Goal: Task Accomplishment & Management: Manage account settings

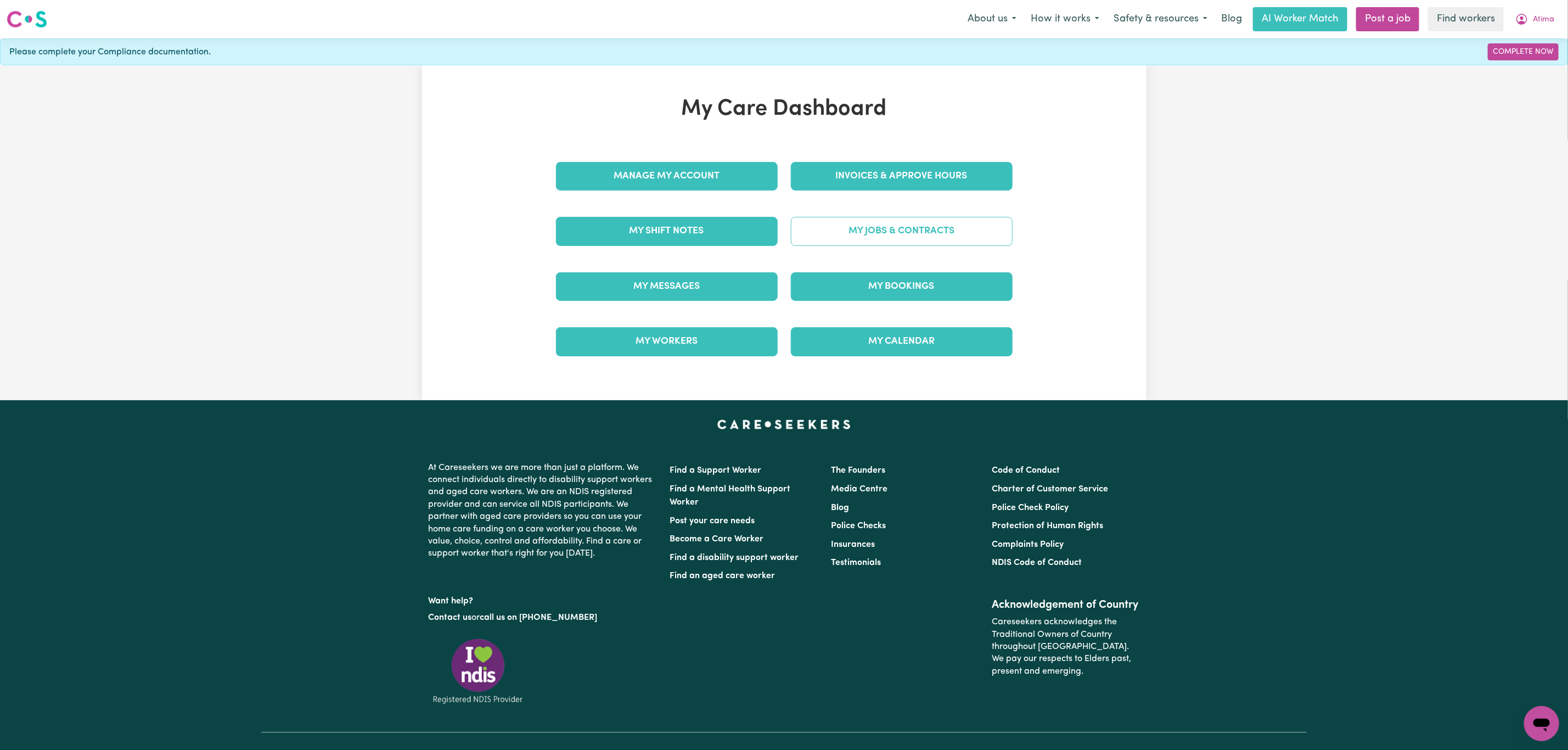
click at [899, 226] on link "My Jobs & Contracts" at bounding box center [902, 231] width 222 height 29
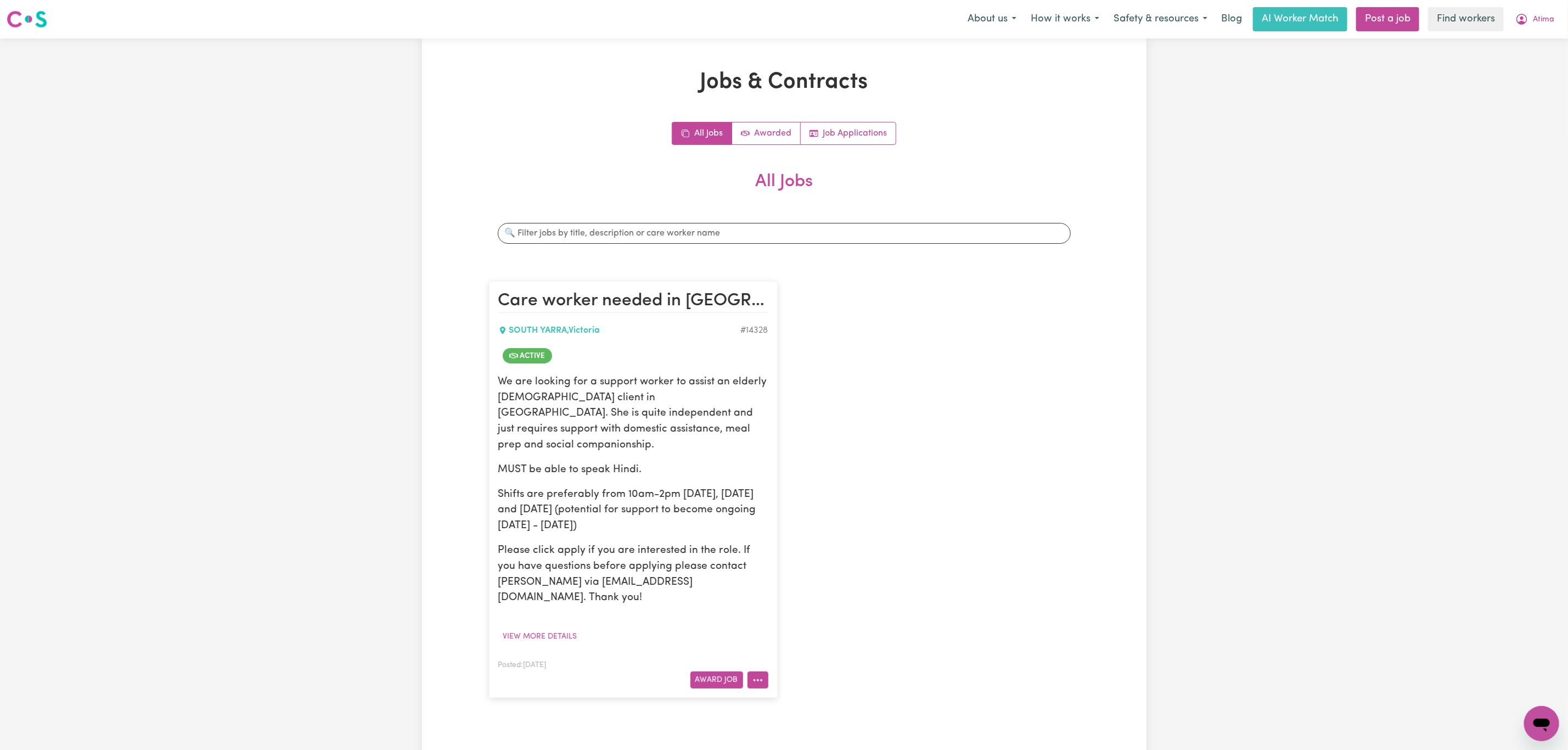
click at [760, 675] on icon "More options" at bounding box center [758, 680] width 11 height 11
click at [795, 533] on link "View/Edit Contract" at bounding box center [801, 544] width 107 height 22
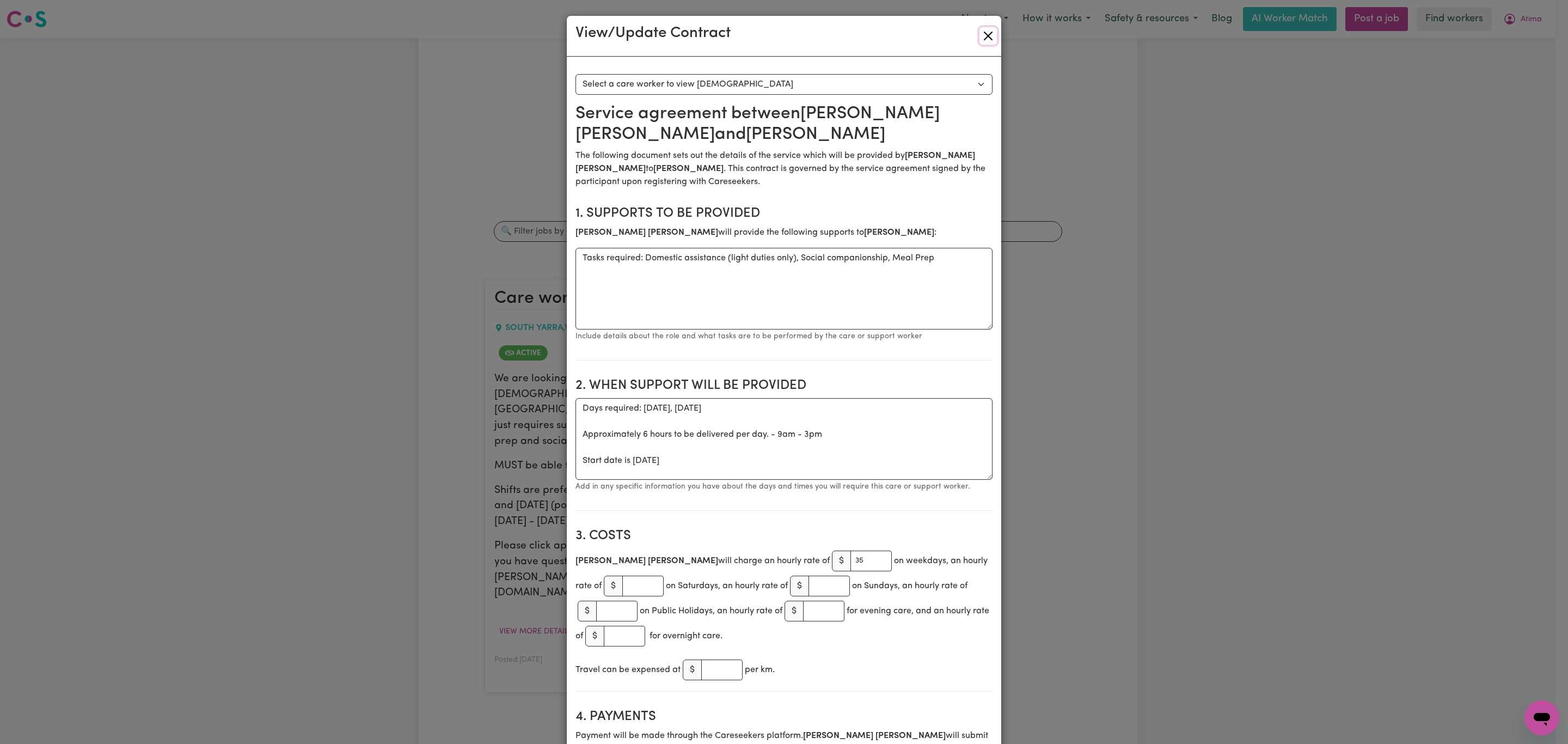
drag, startPoint x: 985, startPoint y: 32, endPoint x: 993, endPoint y: 35, distance: 8.5
click at [985, 33] on button "Close" at bounding box center [988, 36] width 18 height 18
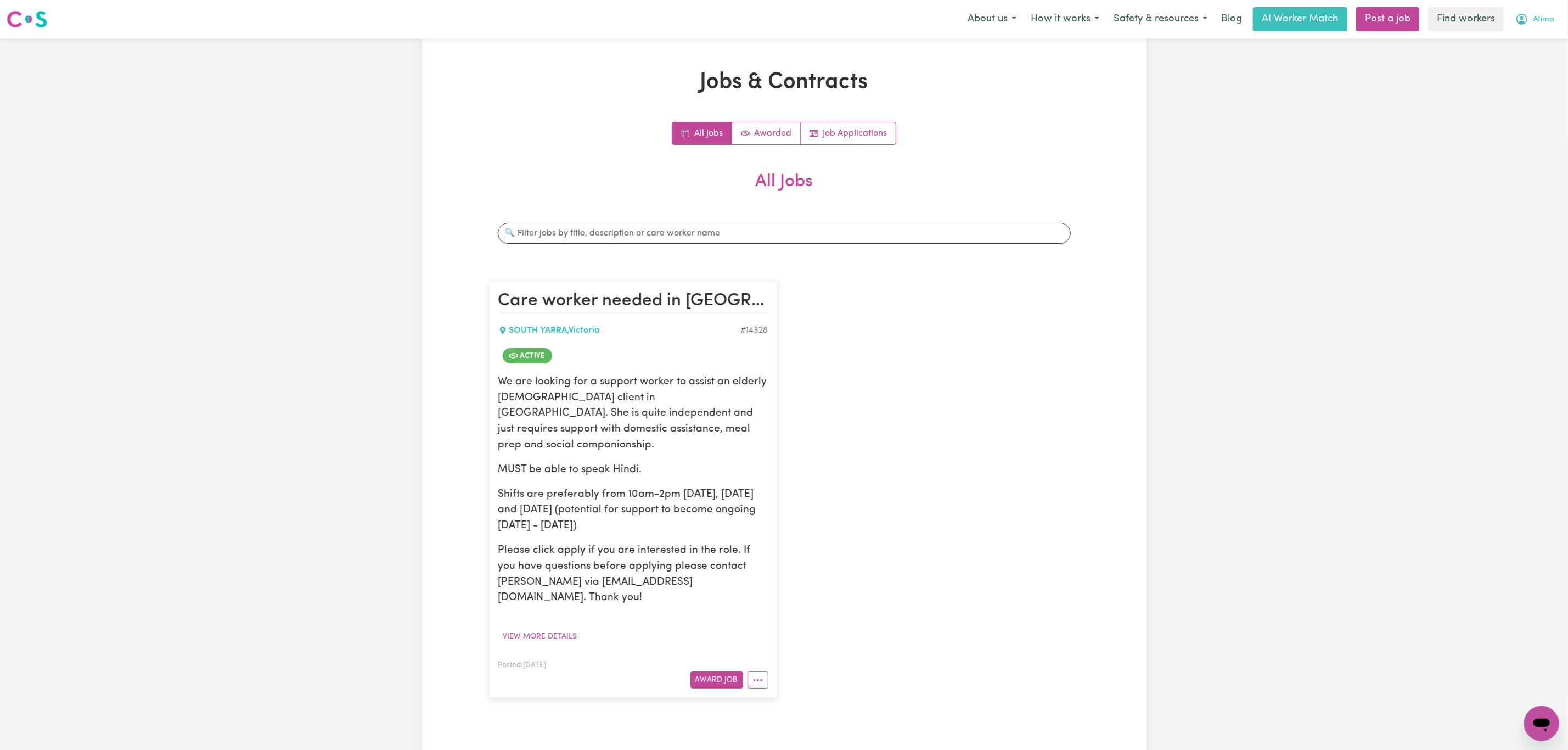
drag, startPoint x: 1547, startPoint y: 17, endPoint x: 1547, endPoint y: 30, distance: 13.0
click at [1548, 18] on span "Atima" at bounding box center [1543, 20] width 21 height 12
click at [1529, 46] on link "My Dashboard" at bounding box center [1517, 43] width 87 height 21
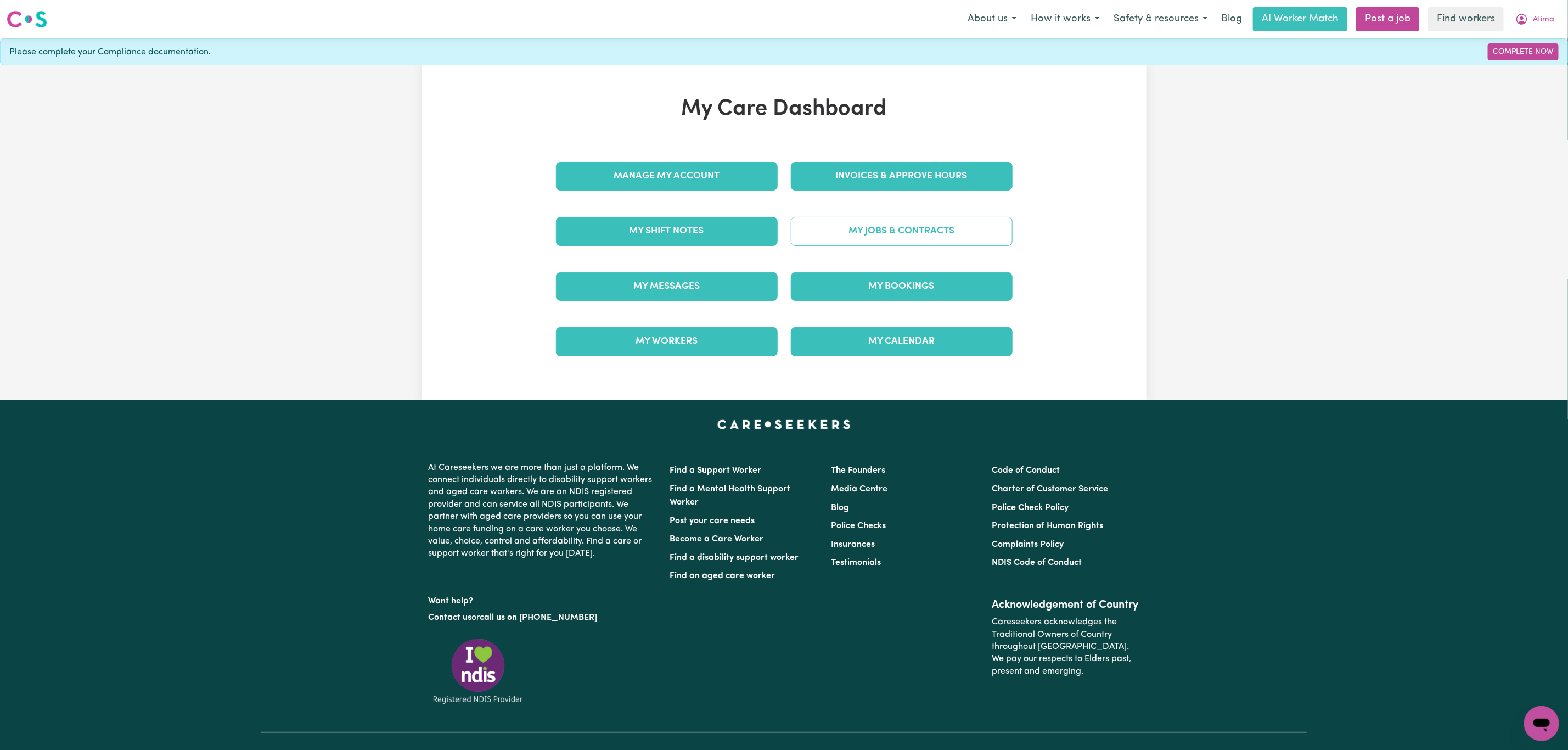
click at [865, 237] on link "My Jobs & Contracts" at bounding box center [902, 231] width 222 height 29
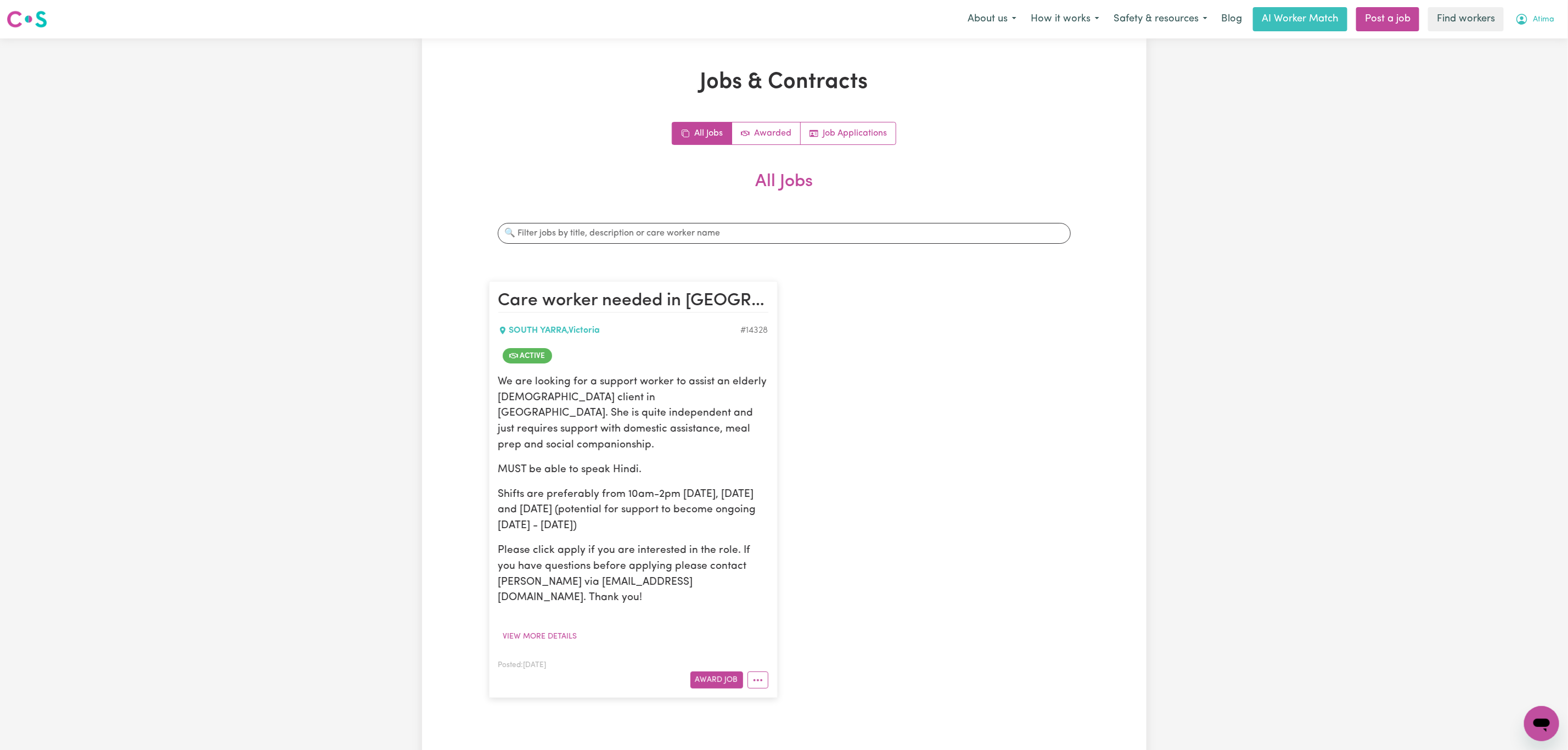
click at [1537, 18] on span "Atima" at bounding box center [1543, 20] width 21 height 12
click at [1519, 69] on link "Logout" at bounding box center [1517, 63] width 87 height 21
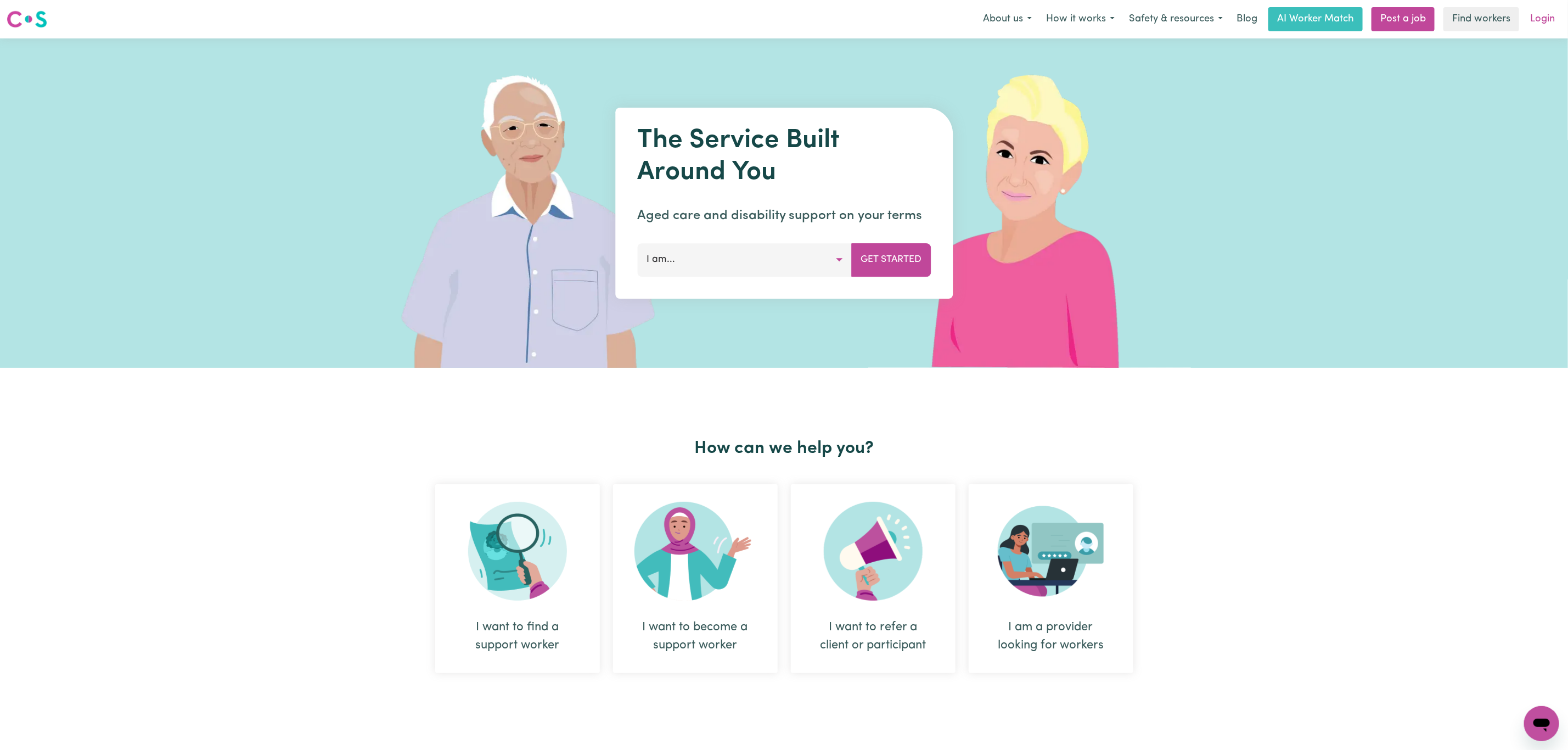
click at [1543, 21] on link "Login" at bounding box center [1543, 19] width 38 height 24
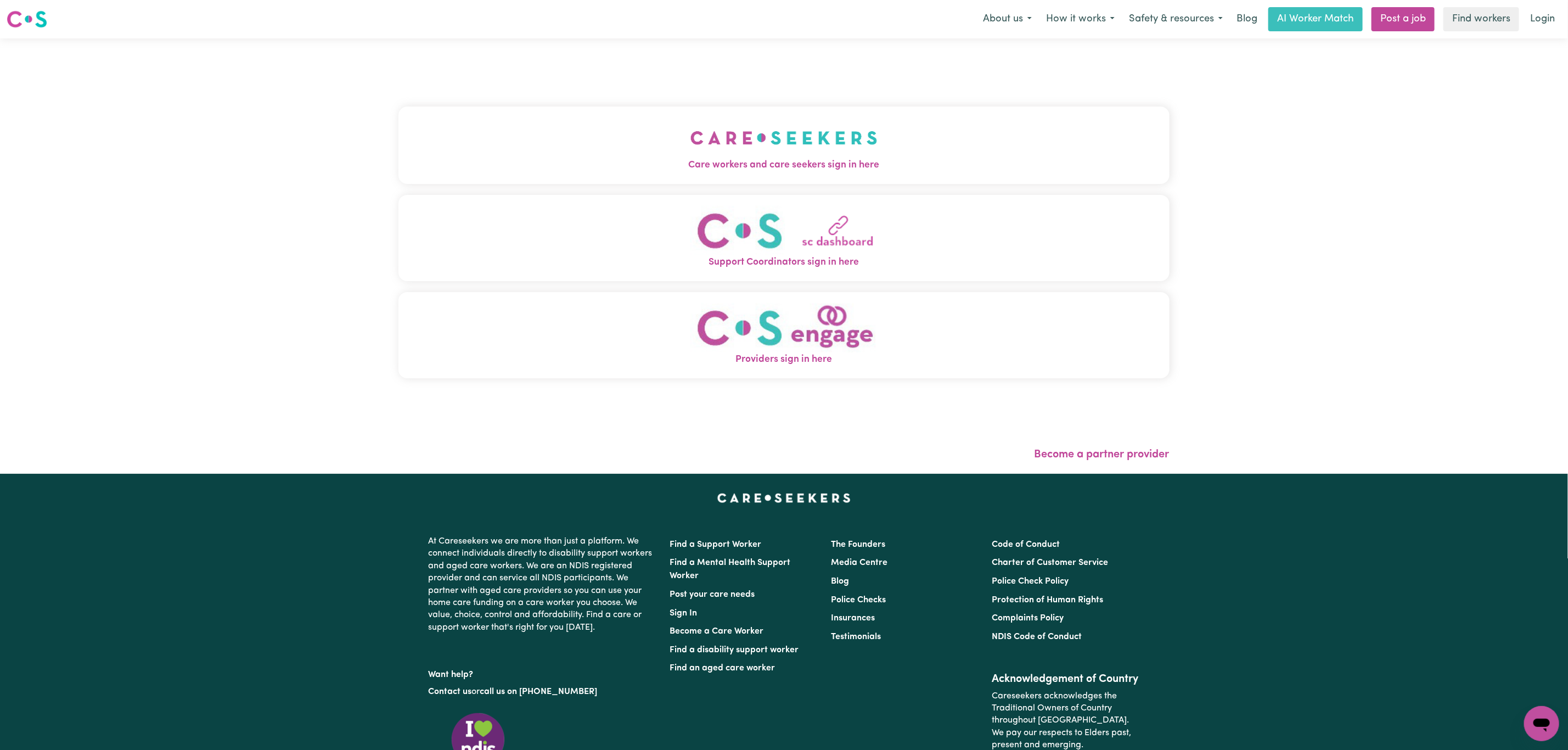
click at [555, 81] on div "Care workers and care seekers sign in here Support Coordinators sign in here Pr…" at bounding box center [784, 247] width 771 height 375
click at [557, 141] on button "Care workers and care seekers sign in here" at bounding box center [784, 145] width 771 height 77
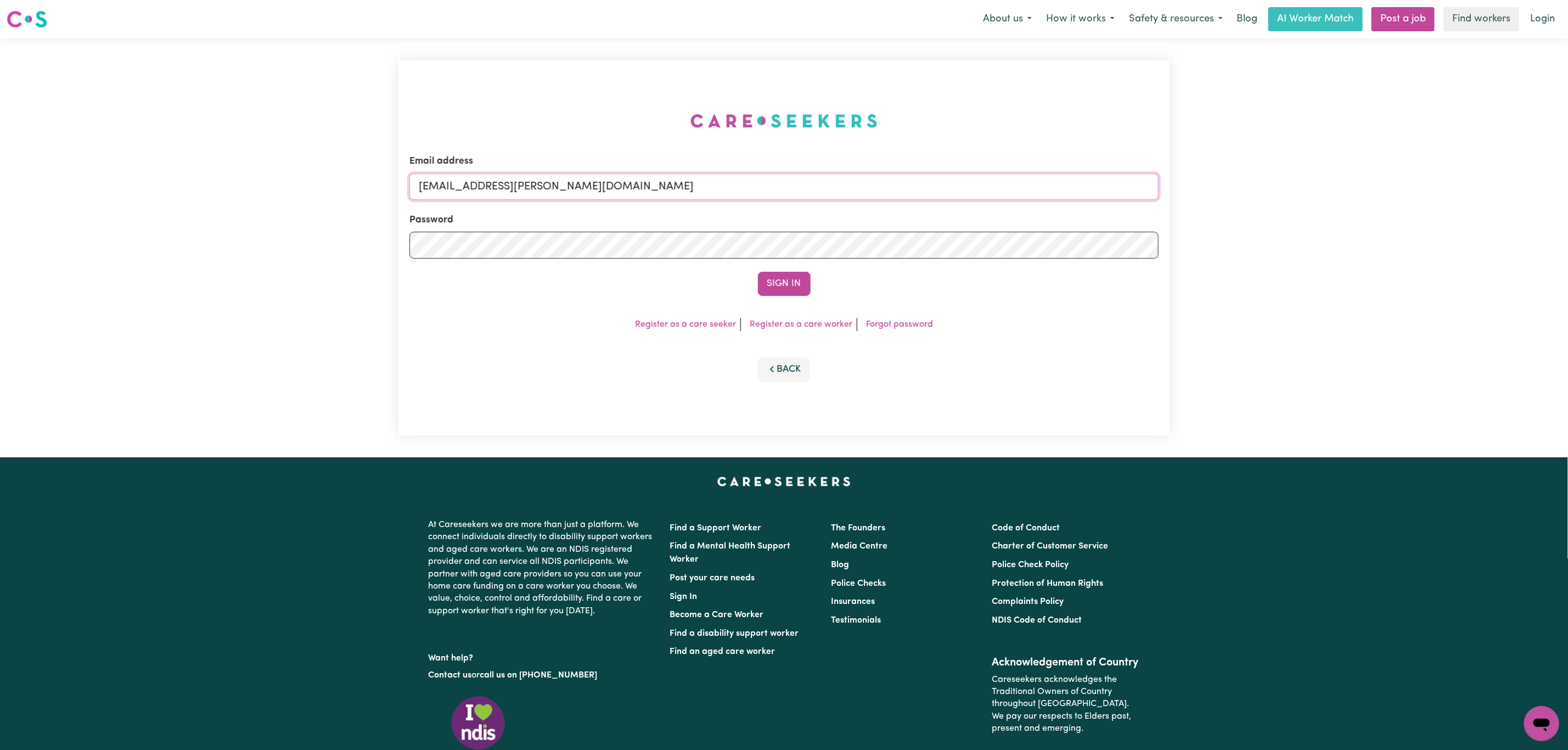
drag, startPoint x: 554, startPoint y: 181, endPoint x: 490, endPoint y: 188, distance: 64.4
click at [554, 181] on input "[EMAIL_ADDRESS][PERSON_NAME][DOMAIN_NAME]" at bounding box center [784, 187] width 749 height 26
drag, startPoint x: 479, startPoint y: 193, endPoint x: 855, endPoint y: 203, distance: 376.1
click at [855, 203] on form "Email address [EMAIL_ADDRESS][PERSON_NAME][DOMAIN_NAME] Password Sign In" at bounding box center [784, 225] width 749 height 142
paste input "[EMAIL_ADDRESS]"
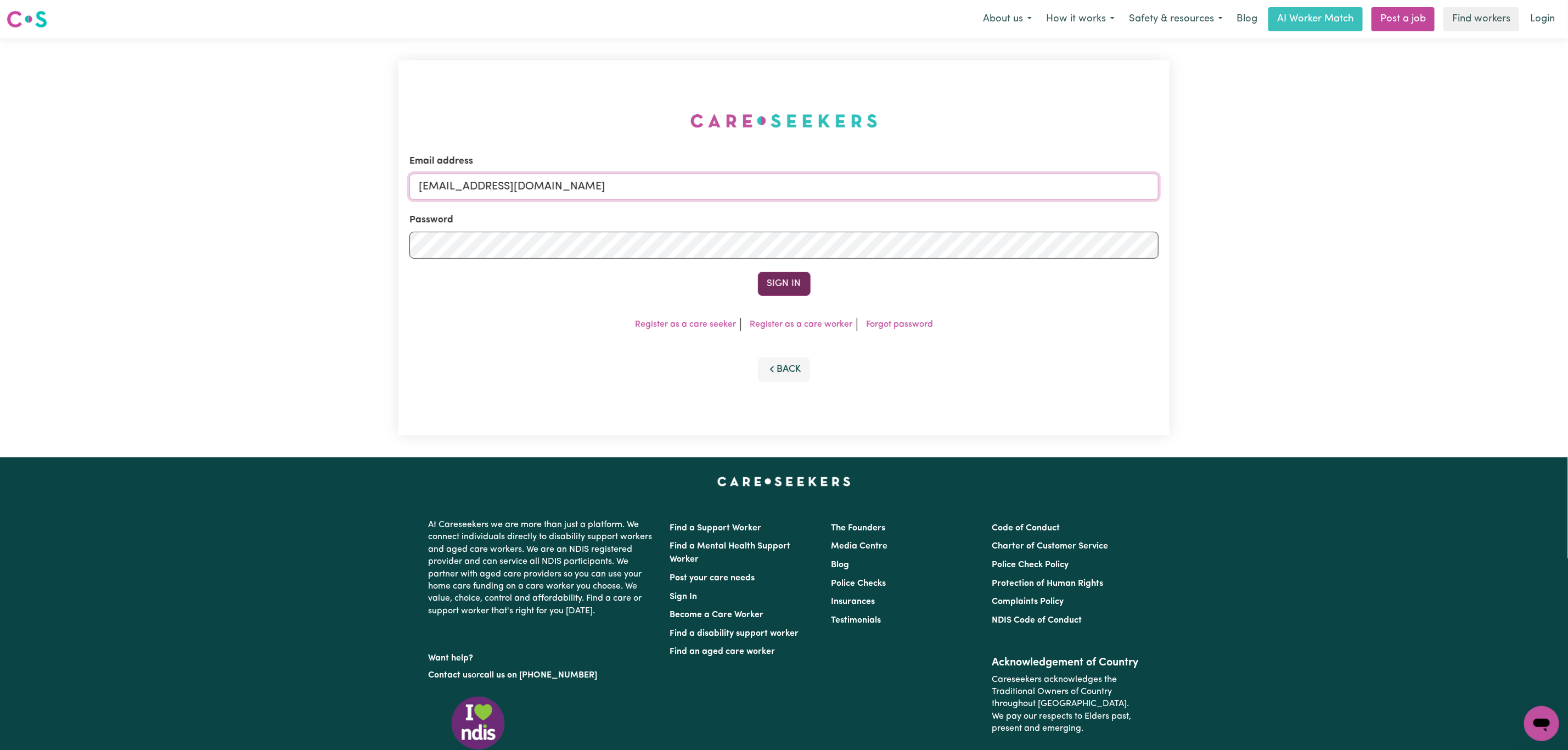
type input "[EMAIL_ADDRESS][DOMAIN_NAME]"
click at [786, 273] on button "Sign In" at bounding box center [784, 284] width 53 height 24
